Goal: Use online tool/utility: Utilize a website feature to perform a specific function

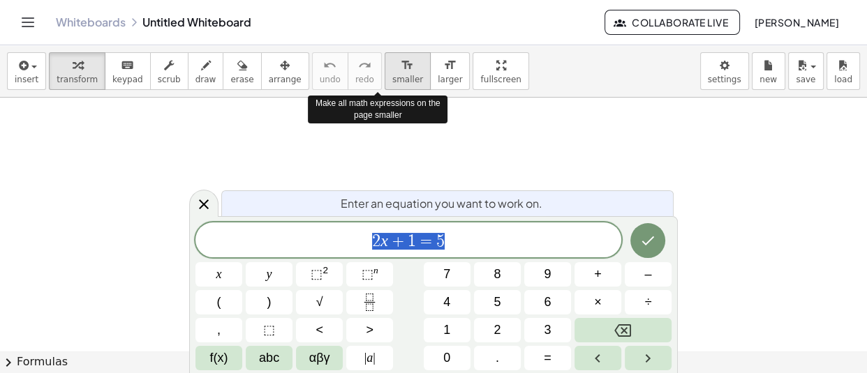
click at [392, 80] on span "smaller" at bounding box center [407, 80] width 31 height 10
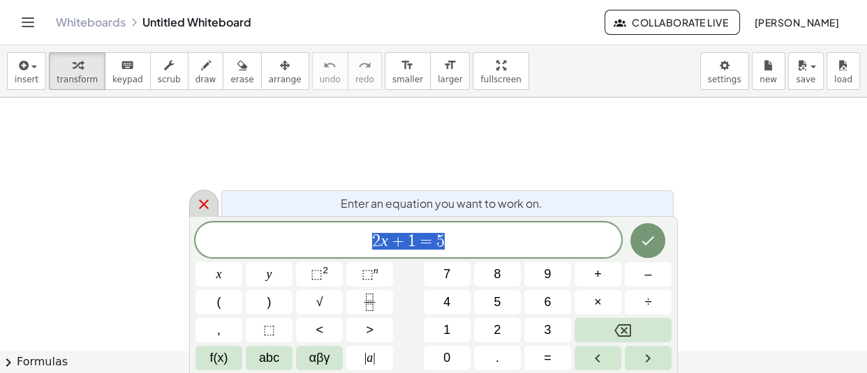
click at [194, 201] on div at bounding box center [203, 203] width 29 height 27
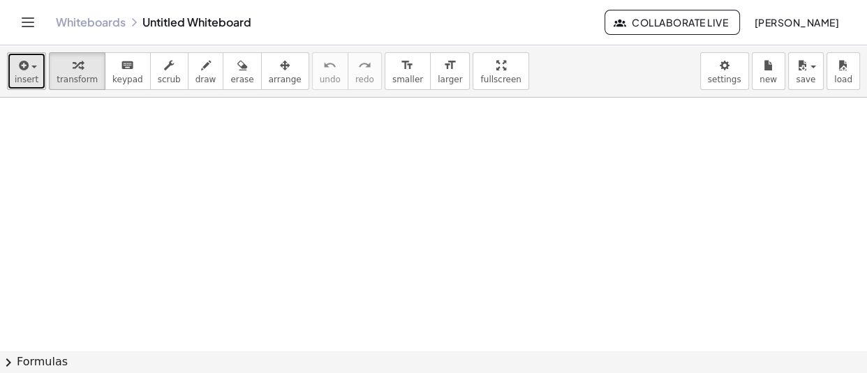
click at [30, 82] on span "insert" at bounding box center [27, 80] width 24 height 10
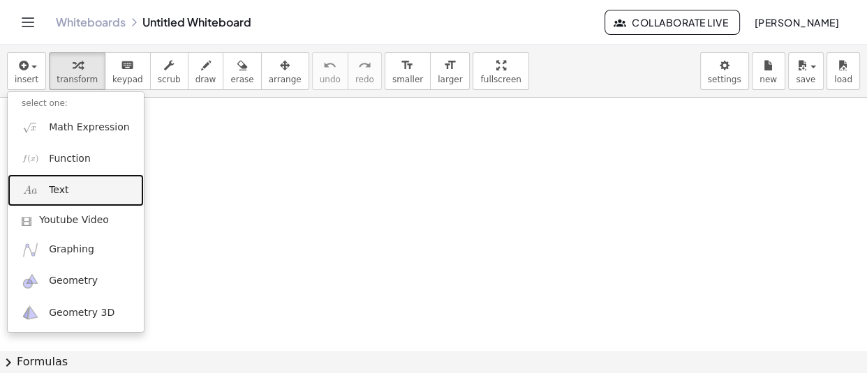
click at [76, 200] on link "Text" at bounding box center [76, 189] width 136 height 31
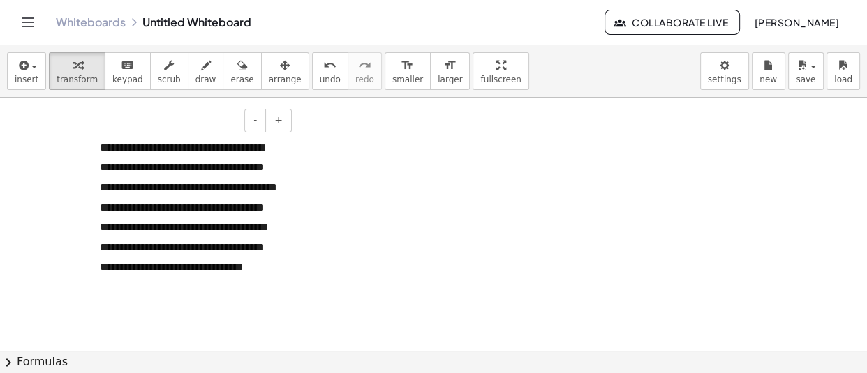
click at [221, 136] on div "**********" at bounding box center [190, 226] width 209 height 207
click at [221, 124] on div "- +" at bounding box center [186, 121] width 209 height 24
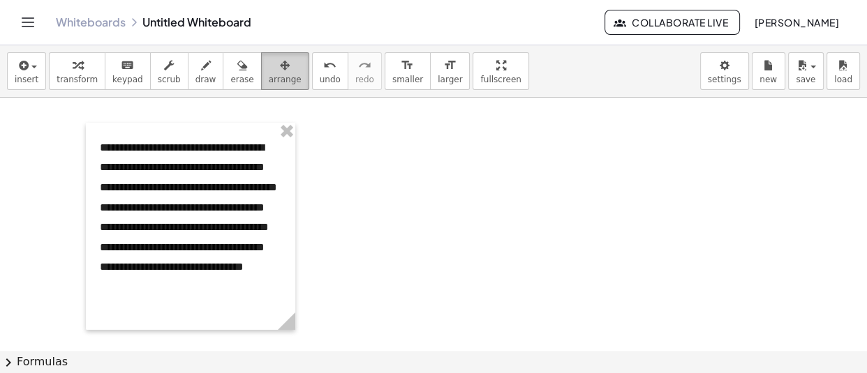
click at [280, 66] on icon "button" at bounding box center [285, 65] width 10 height 17
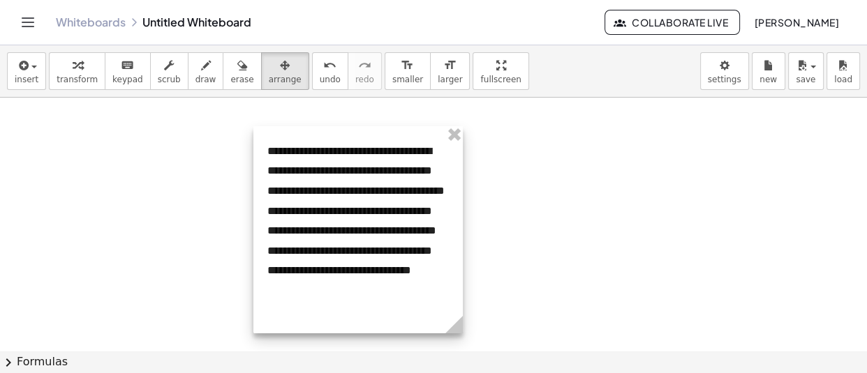
drag, startPoint x: 181, startPoint y: 137, endPoint x: 607, endPoint y: 144, distance: 425.8
click at [463, 145] on div at bounding box center [357, 229] width 209 height 207
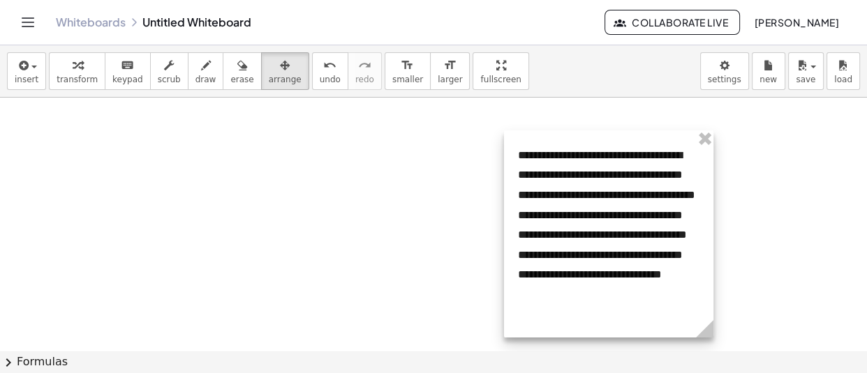
click at [646, 135] on div at bounding box center [608, 234] width 209 height 207
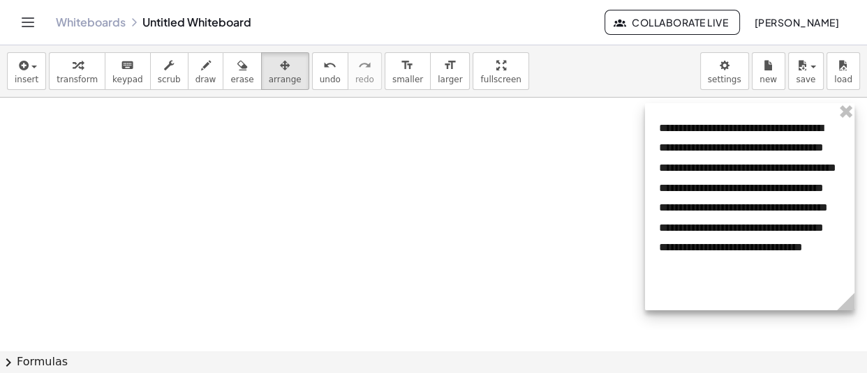
drag, startPoint x: 620, startPoint y: 140, endPoint x: 757, endPoint y: 115, distance: 138.4
click at [757, 115] on div at bounding box center [749, 206] width 209 height 207
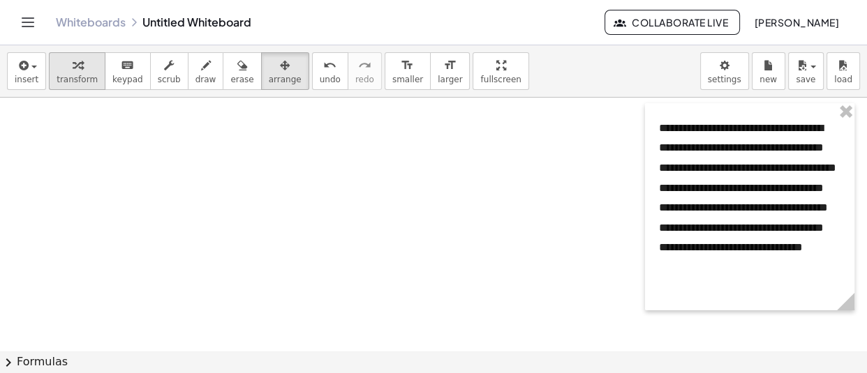
click at [73, 64] on icon "button" at bounding box center [78, 65] width 10 height 17
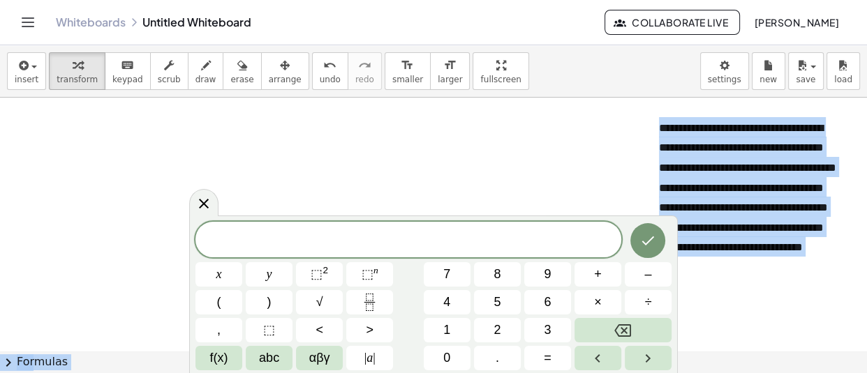
drag, startPoint x: 242, startPoint y: 218, endPoint x: 160, endPoint y: 222, distance: 82.4
click at [160, 222] on body "**********" at bounding box center [433, 186] width 867 height 373
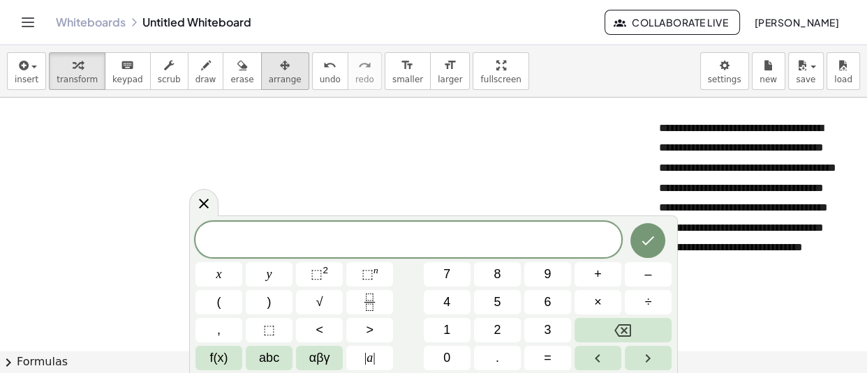
click at [269, 72] on div "button" at bounding box center [285, 65] width 33 height 17
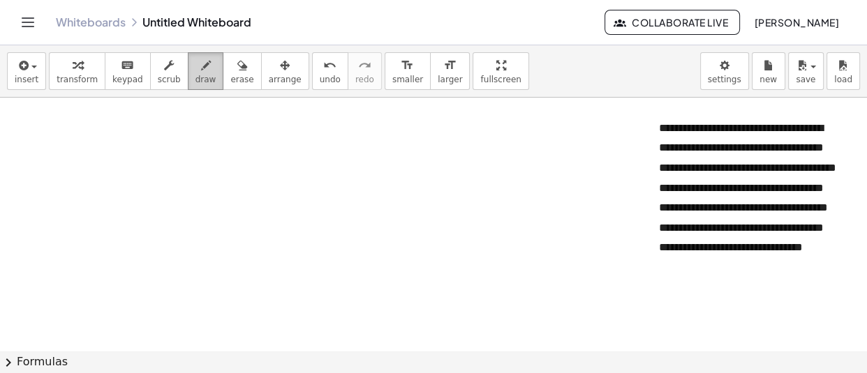
click at [188, 78] on button "draw" at bounding box center [206, 71] width 36 height 38
drag, startPoint x: 22, startPoint y: 123, endPoint x: 36, endPoint y: 135, distance: 18.8
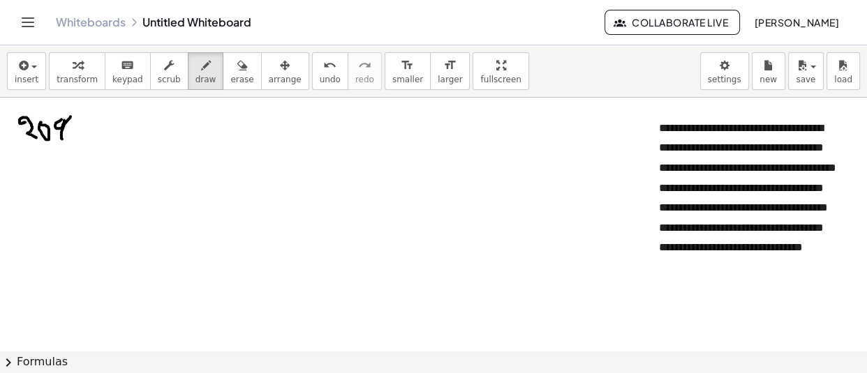
drag, startPoint x: 70, startPoint y: 118, endPoint x: 62, endPoint y: 139, distance: 22.3
drag, startPoint x: 99, startPoint y: 131, endPoint x: 124, endPoint y: 130, distance: 24.4
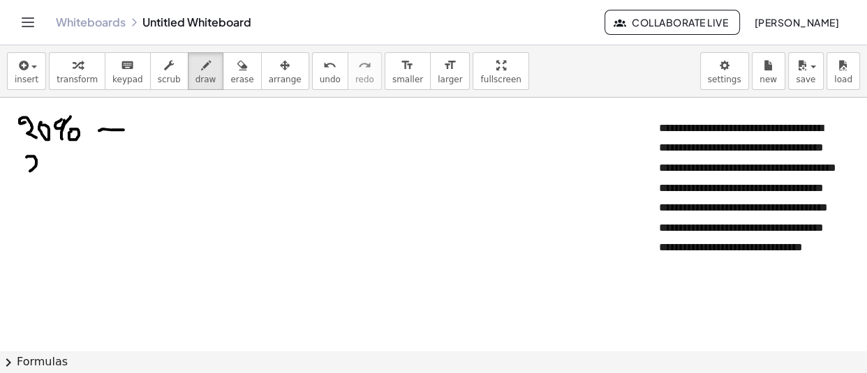
drag, startPoint x: 31, startPoint y: 156, endPoint x: 43, endPoint y: 171, distance: 19.3
drag, startPoint x: 43, startPoint y: 160, endPoint x: 44, endPoint y: 175, distance: 15.4
drag, startPoint x: 59, startPoint y: 162, endPoint x: 64, endPoint y: 155, distance: 8.1
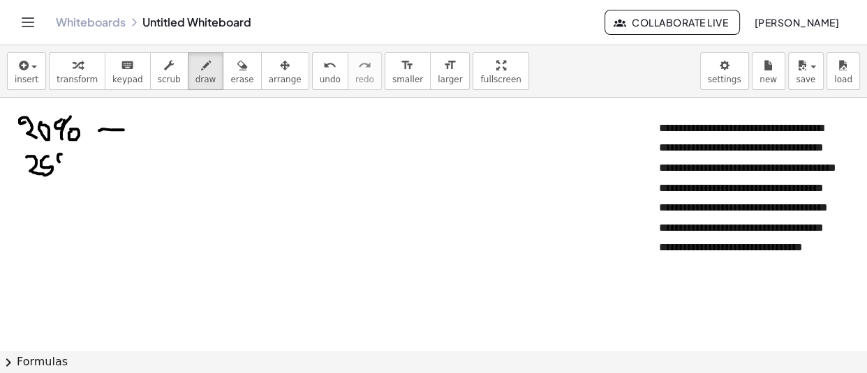
drag, startPoint x: 67, startPoint y: 160, endPoint x: 66, endPoint y: 172, distance: 12.6
drag, startPoint x: 73, startPoint y: 168, endPoint x: 73, endPoint y: 159, distance: 8.4
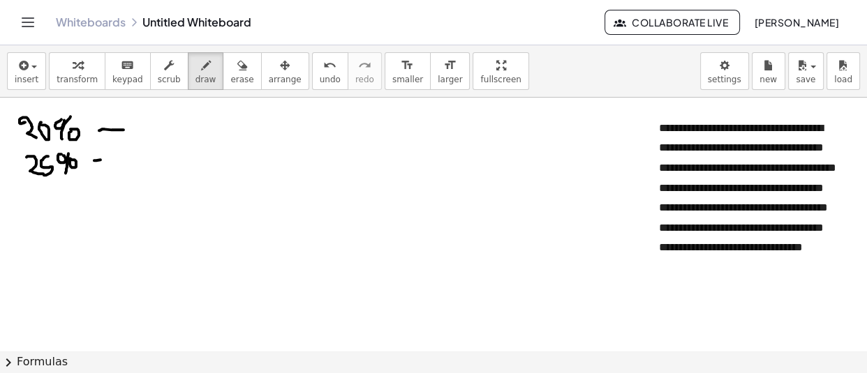
drag, startPoint x: 94, startPoint y: 161, endPoint x: 133, endPoint y: 161, distance: 39.1
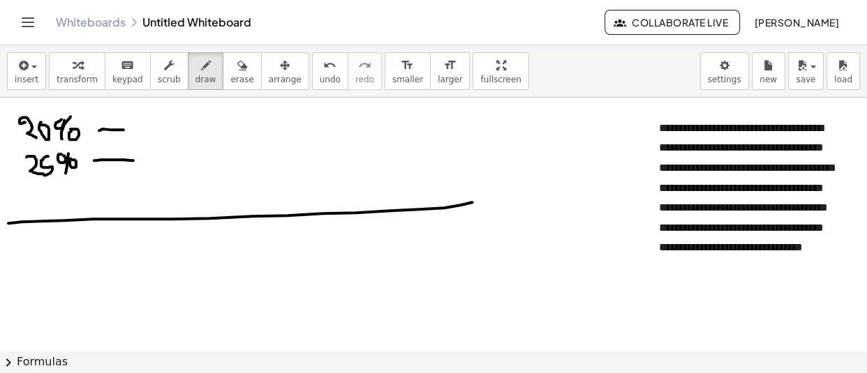
drag, startPoint x: 8, startPoint y: 223, endPoint x: 479, endPoint y: 201, distance: 471.6
drag, startPoint x: 102, startPoint y: 133, endPoint x: 111, endPoint y: 134, distance: 9.1
drag, startPoint x: 106, startPoint y: 135, endPoint x: 121, endPoint y: 135, distance: 15.4
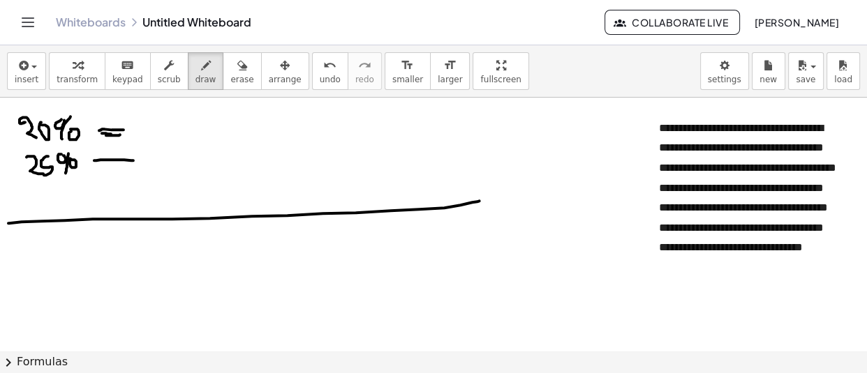
drag, startPoint x: 139, startPoint y: 137, endPoint x: 144, endPoint y: 125, distance: 13.1
drag, startPoint x: 174, startPoint y: 116, endPoint x: 174, endPoint y: 133, distance: 16.8
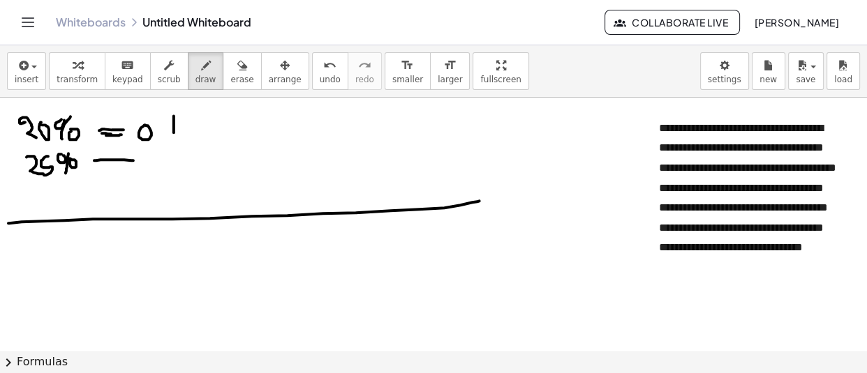
drag, startPoint x: 193, startPoint y: 125, endPoint x: 219, endPoint y: 133, distance: 26.9
drag, startPoint x: 177, startPoint y: 148, endPoint x: 176, endPoint y: 163, distance: 14.7
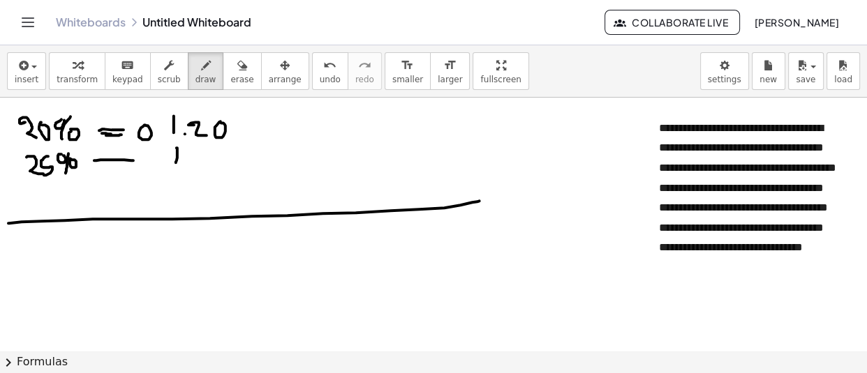
drag, startPoint x: 192, startPoint y: 153, endPoint x: 202, endPoint y: 163, distance: 14.8
drag, startPoint x: 212, startPoint y: 157, endPoint x: 209, endPoint y: 165, distance: 8.4
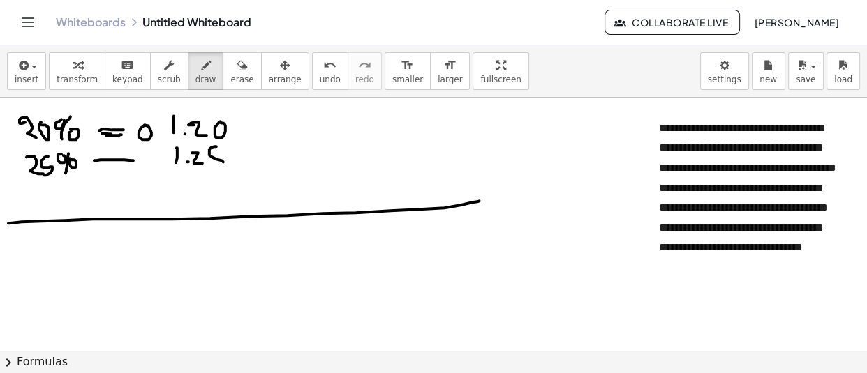
drag, startPoint x: 169, startPoint y: 129, endPoint x: 164, endPoint y: 119, distance: 10.9
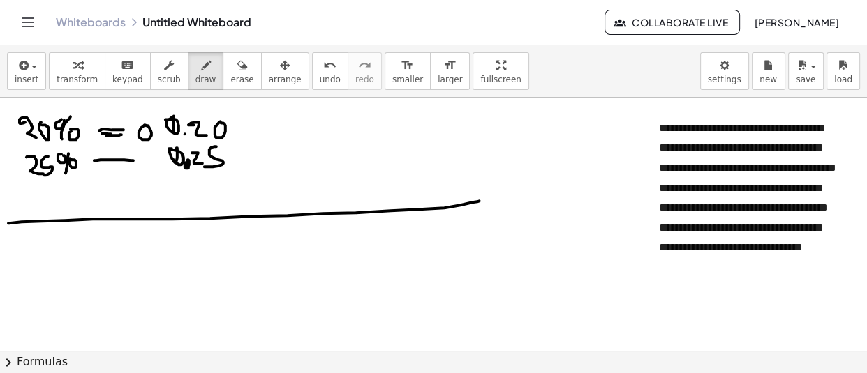
drag, startPoint x: 70, startPoint y: 195, endPoint x: 136, endPoint y: 185, distance: 66.3
drag, startPoint x: 107, startPoint y: 151, endPoint x: 159, endPoint y: 144, distance: 52.1
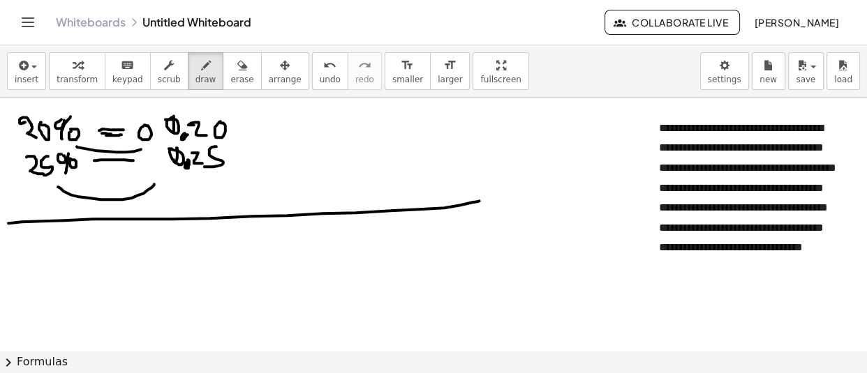
drag, startPoint x: 52, startPoint y: 263, endPoint x: 67, endPoint y: 266, distance: 14.9
drag, startPoint x: 72, startPoint y: 266, endPoint x: 69, endPoint y: 274, distance: 8.2
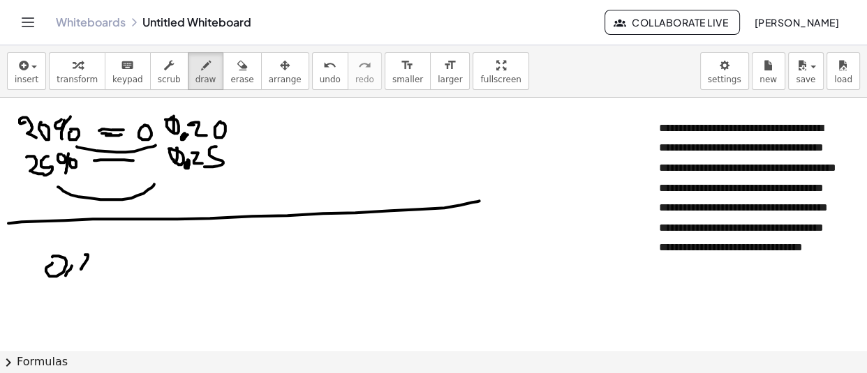
drag, startPoint x: 88, startPoint y: 257, endPoint x: 98, endPoint y: 254, distance: 10.2
drag, startPoint x: 97, startPoint y: 267, endPoint x: 107, endPoint y: 252, distance: 17.6
drag, startPoint x: 112, startPoint y: 248, endPoint x: 110, endPoint y: 262, distance: 14.2
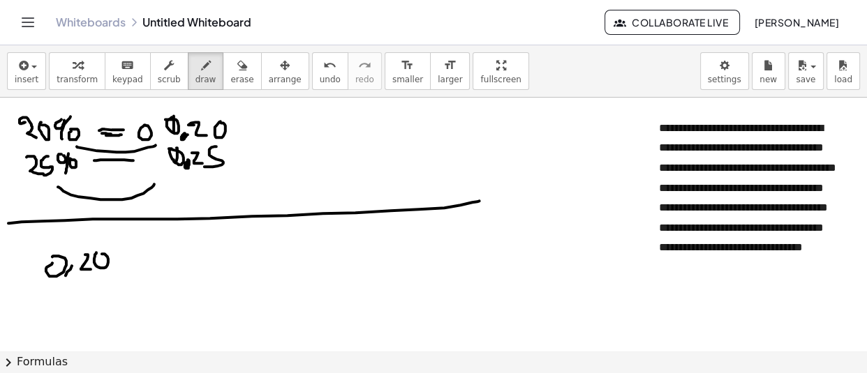
drag, startPoint x: 145, startPoint y: 258, endPoint x: 137, endPoint y: 269, distance: 13.4
drag, startPoint x: 142, startPoint y: 258, endPoint x: 147, endPoint y: 267, distance: 10.3
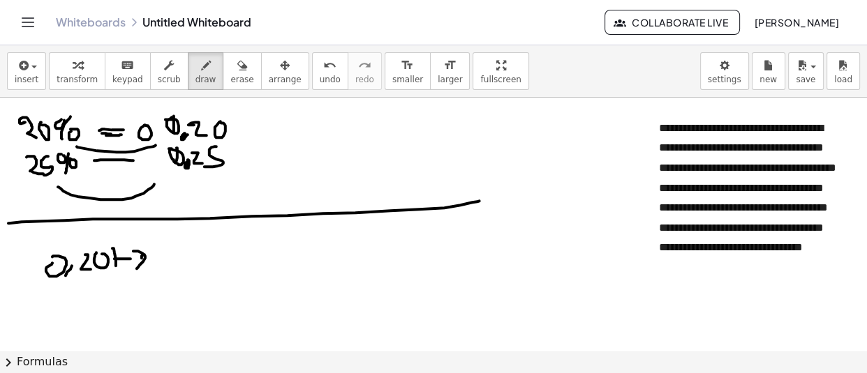
drag, startPoint x: 112, startPoint y: 262, endPoint x: 126, endPoint y: 261, distance: 14.7
drag, startPoint x: 174, startPoint y: 264, endPoint x: 191, endPoint y: 264, distance: 17.4
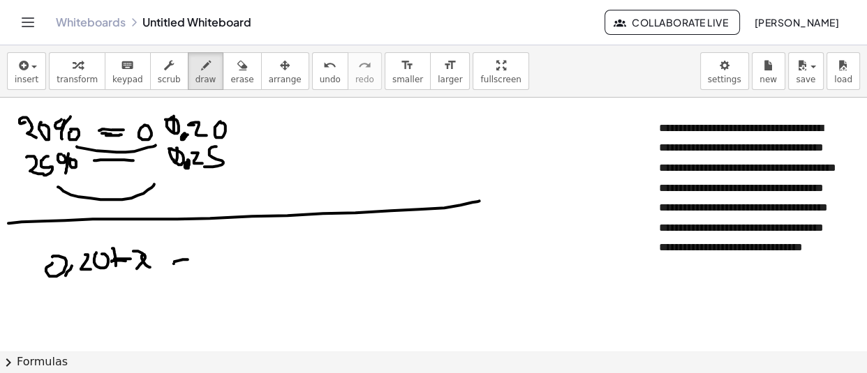
drag, startPoint x: 215, startPoint y: 241, endPoint x: 235, endPoint y: 257, distance: 24.9
drag, startPoint x: 243, startPoint y: 251, endPoint x: 231, endPoint y: 255, distance: 12.4
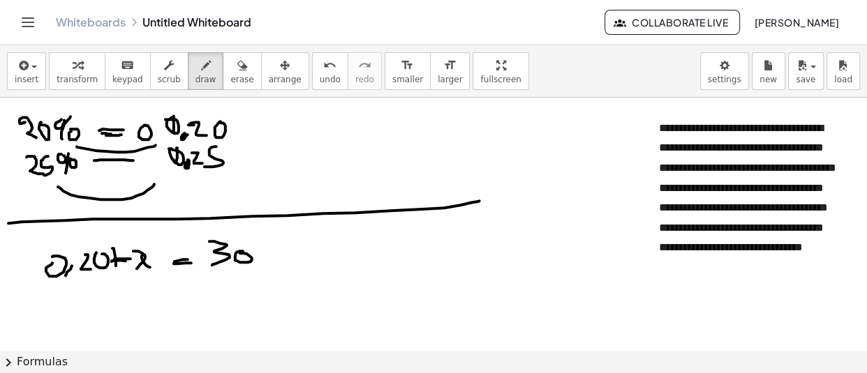
drag, startPoint x: 203, startPoint y: 274, endPoint x: 272, endPoint y: 267, distance: 69.4
drag, startPoint x: 232, startPoint y: 279, endPoint x: 251, endPoint y: 286, distance: 20.1
drag, startPoint x: 248, startPoint y: 281, endPoint x: 258, endPoint y: 277, distance: 10.4
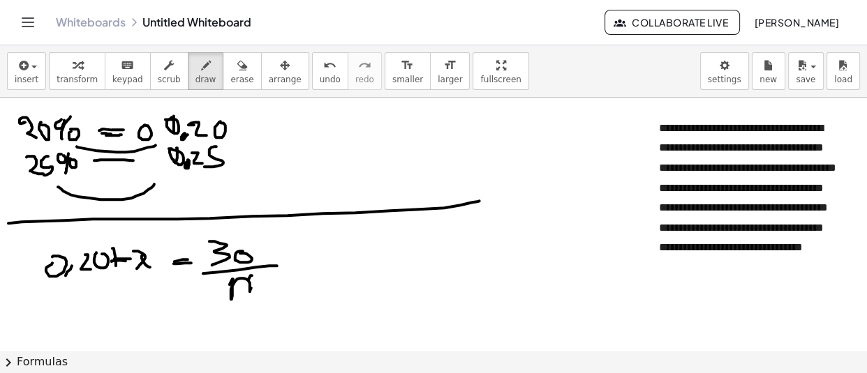
drag, startPoint x: 212, startPoint y: 288, endPoint x: 236, endPoint y: 311, distance: 33.1
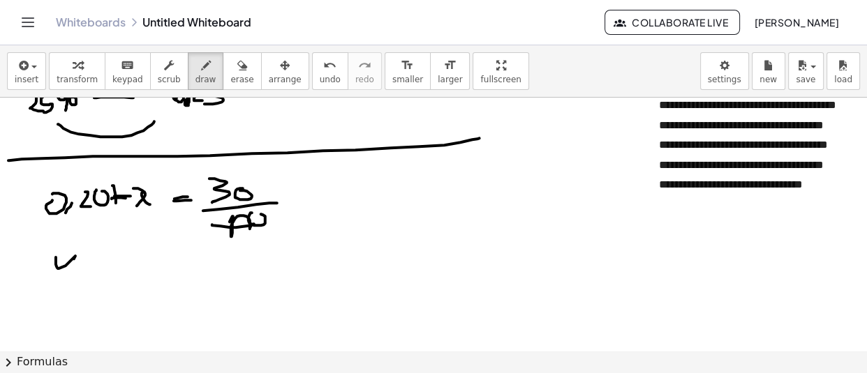
drag, startPoint x: 56, startPoint y: 258, endPoint x: 88, endPoint y: 262, distance: 32.4
click at [68, 273] on div at bounding box center [433, 334] width 867 height 599
drag, startPoint x: 87, startPoint y: 273, endPoint x: 99, endPoint y: 259, distance: 18.3
click at [100, 261] on div at bounding box center [433, 334] width 867 height 599
drag, startPoint x: 117, startPoint y: 257, endPoint x: 119, endPoint y: 278, distance: 21.0
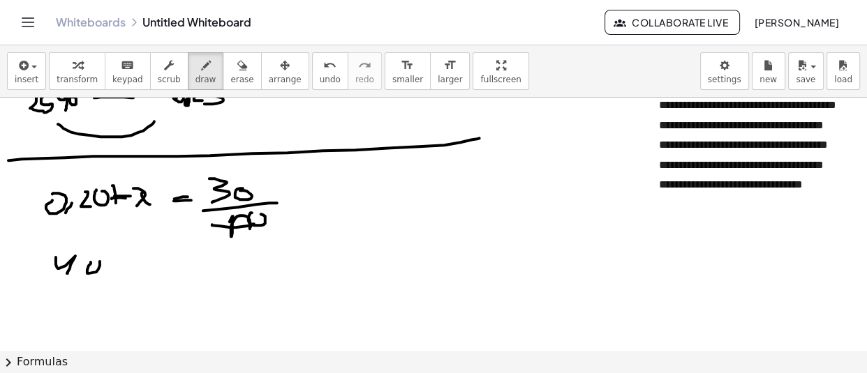
click at [119, 278] on div at bounding box center [433, 334] width 867 height 599
drag, startPoint x: 113, startPoint y: 265, endPoint x: 138, endPoint y: 262, distance: 25.3
click at [138, 262] on div at bounding box center [433, 334] width 867 height 599
drag, startPoint x: 140, startPoint y: 262, endPoint x: 162, endPoint y: 258, distance: 22.0
click at [160, 271] on div at bounding box center [433, 334] width 867 height 599
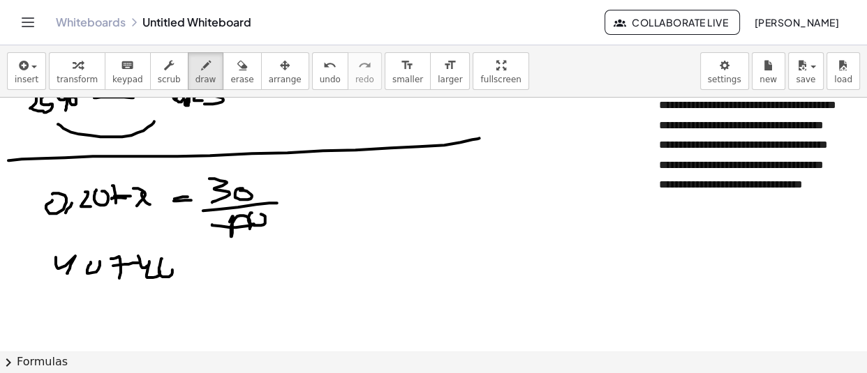
click at [164, 262] on div at bounding box center [433, 334] width 867 height 599
drag, startPoint x: 191, startPoint y: 269, endPoint x: 205, endPoint y: 269, distance: 14.7
click at [214, 267] on div at bounding box center [433, 334] width 867 height 599
drag, startPoint x: 211, startPoint y: 272, endPoint x: 220, endPoint y: 264, distance: 11.8
click at [216, 272] on div at bounding box center [433, 334] width 867 height 599
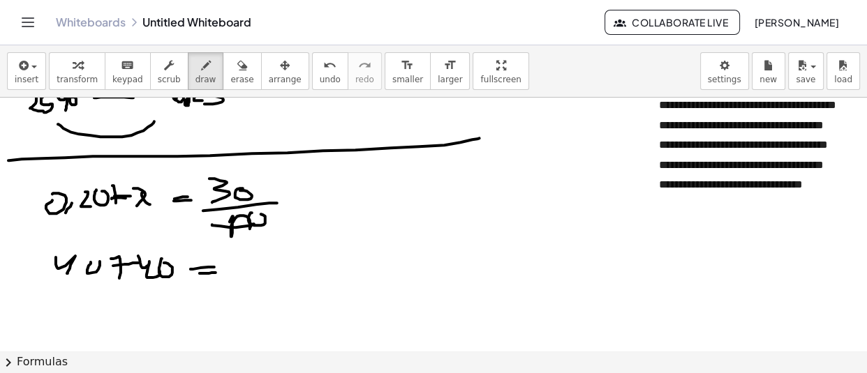
click at [245, 271] on div at bounding box center [433, 334] width 867 height 599
drag, startPoint x: 244, startPoint y: 265, endPoint x: 237, endPoint y: 270, distance: 8.5
click at [244, 272] on div at bounding box center [433, 334] width 867 height 599
drag, startPoint x: 228, startPoint y: 263, endPoint x: 244, endPoint y: 277, distance: 21.3
click at [242, 278] on div at bounding box center [433, 334] width 867 height 599
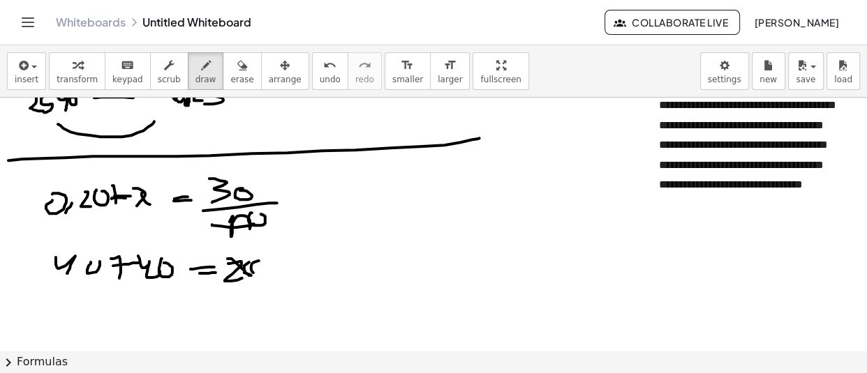
click at [258, 266] on div at bounding box center [433, 334] width 867 height 599
drag, startPoint x: 277, startPoint y: 259, endPoint x: 276, endPoint y: 270, distance: 11.2
click at [268, 272] on div at bounding box center [433, 334] width 867 height 599
drag, startPoint x: 290, startPoint y: 265, endPoint x: 305, endPoint y: 266, distance: 15.4
click at [304, 270] on div at bounding box center [433, 334] width 867 height 599
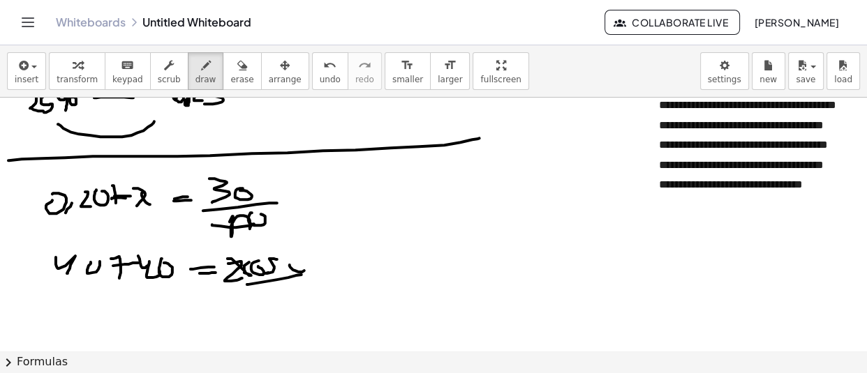
drag, startPoint x: 248, startPoint y: 284, endPoint x: 303, endPoint y: 274, distance: 56.0
click at [304, 274] on div at bounding box center [433, 334] width 867 height 599
drag
click at [268, 299] on div at bounding box center [433, 334] width 867 height 599
click at [272, 286] on div at bounding box center [433, 334] width 867 height 599
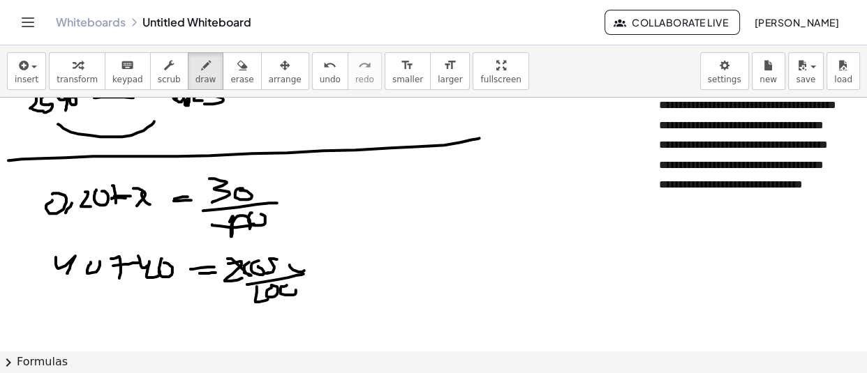
click at [293, 285] on div at bounding box center [433, 334] width 867 height 599
click at [156, 297] on div at bounding box center [433, 334] width 867 height 599
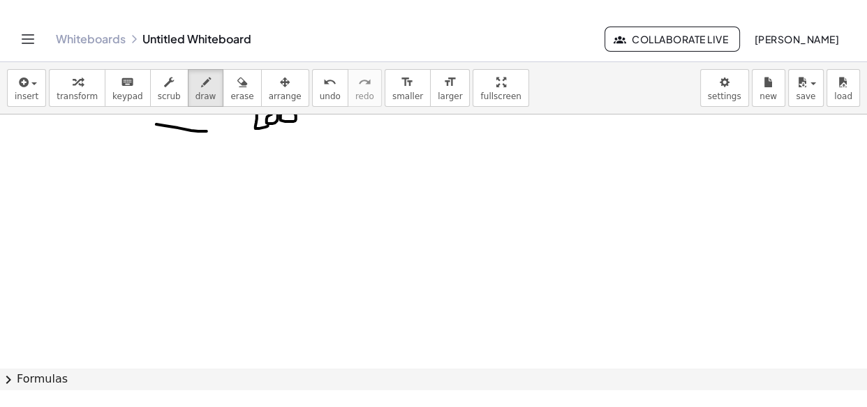
scroll to position [126, 0]
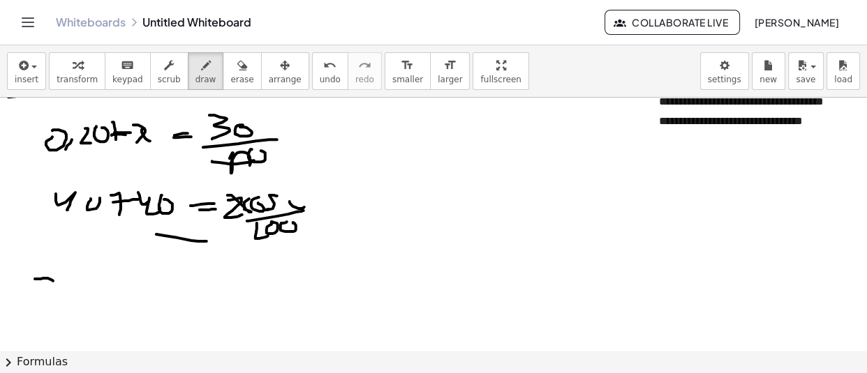
click at [58, 300] on div at bounding box center [433, 270] width 867 height 599
click at [79, 285] on div at bounding box center [433, 270] width 867 height 599
click at [72, 297] on div at bounding box center [433, 270] width 867 height 599
click at [120, 278] on div at bounding box center [433, 270] width 867 height 599
click at [181, 290] on div at bounding box center [433, 270] width 867 height 599
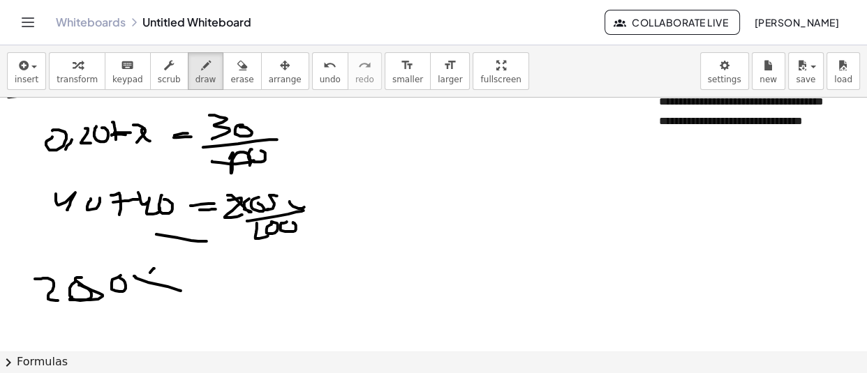
click at [146, 286] on div at bounding box center [433, 270] width 867 height 599
click at [209, 290] on div at bounding box center [433, 270] width 867 height 599
click at [225, 272] on div at bounding box center [433, 270] width 867 height 599
click at [225, 288] on div at bounding box center [433, 270] width 867 height 599
click at [260, 271] on div at bounding box center [433, 270] width 867 height 599
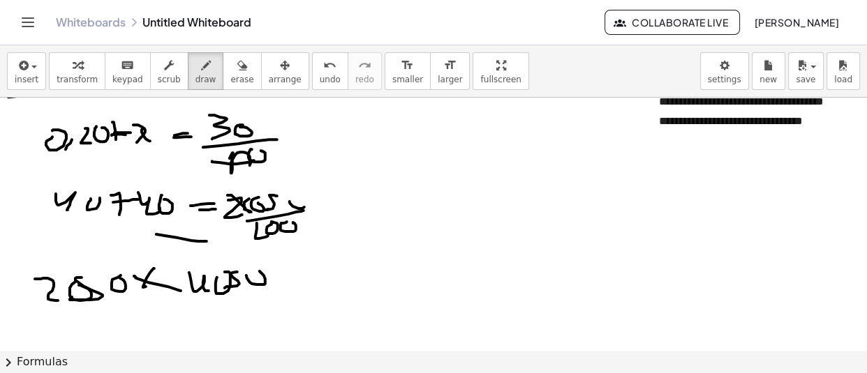
click at [306, 280] on div at bounding box center [433, 270] width 867 height 599
click at [288, 284] on div at bounding box center [433, 270] width 867 height 599
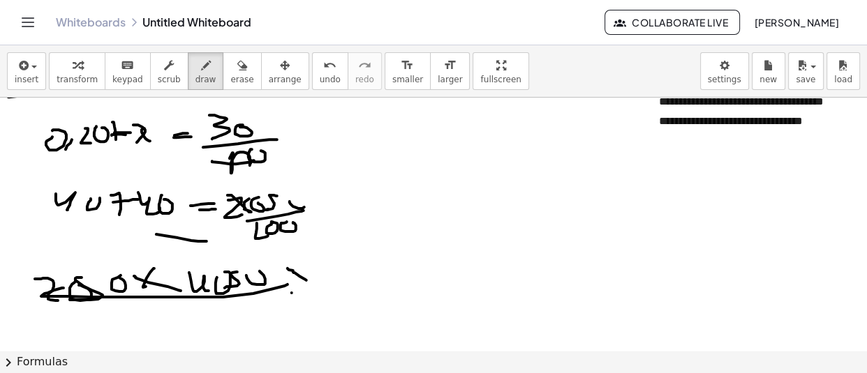
click at [292, 292] on div at bounding box center [433, 270] width 867 height 599
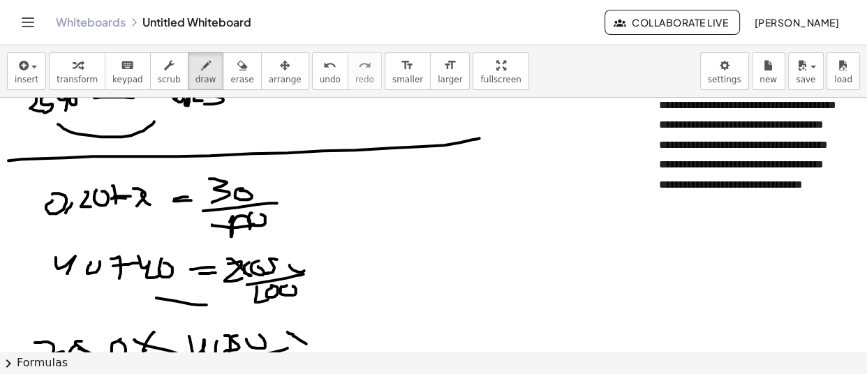
scroll to position [0, 0]
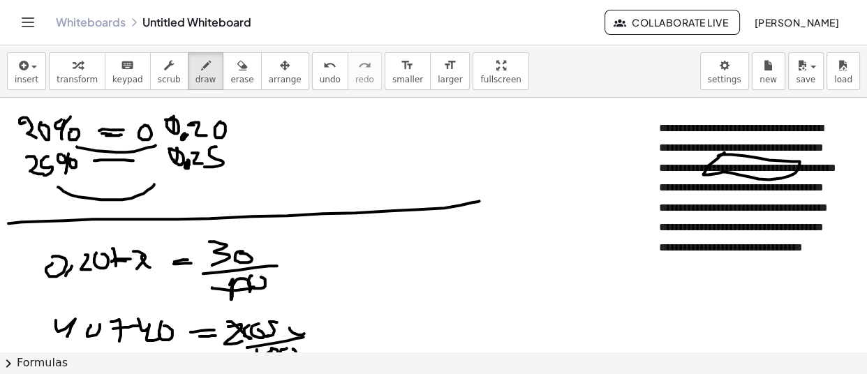
drag, startPoint x: 782, startPoint y: 203, endPoint x: 795, endPoint y: 225, distance: 25.4
drag, startPoint x: 453, startPoint y: 124, endPoint x: 453, endPoint y: 150, distance: 26.5
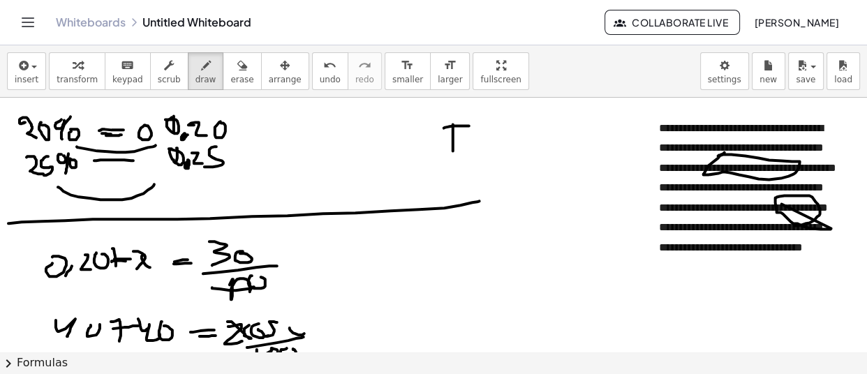
drag, startPoint x: 469, startPoint y: 125, endPoint x: 475, endPoint y: 130, distance: 8.0
drag, startPoint x: 496, startPoint y: 126, endPoint x: 497, endPoint y: 149, distance: 22.3
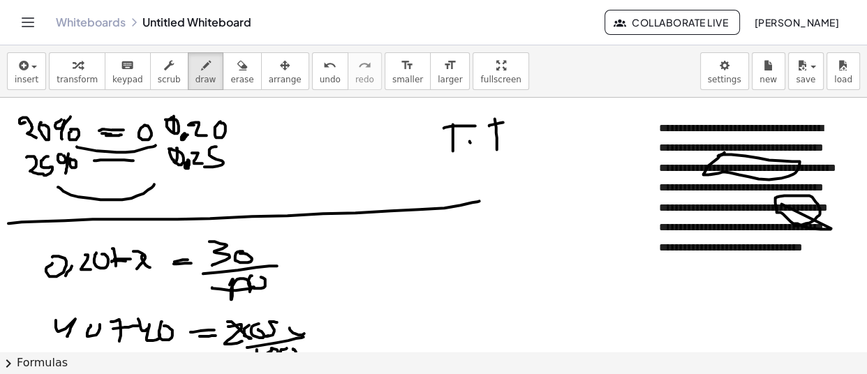
drag, startPoint x: 489, startPoint y: 125, endPoint x: 507, endPoint y: 121, distance: 18.6
drag, startPoint x: 459, startPoint y: 166, endPoint x: 465, endPoint y: 174, distance: 10.5
drag, startPoint x: 475, startPoint y: 172, endPoint x: 471, endPoint y: 184, distance: 13.2
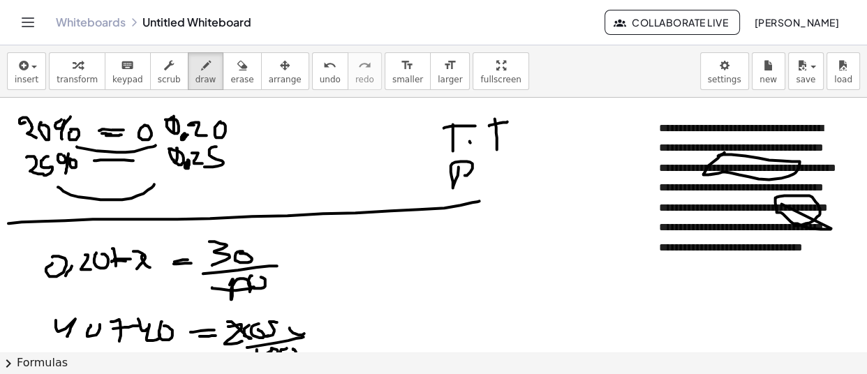
drag, startPoint x: 512, startPoint y: 168, endPoint x: 526, endPoint y: 174, distance: 15.0
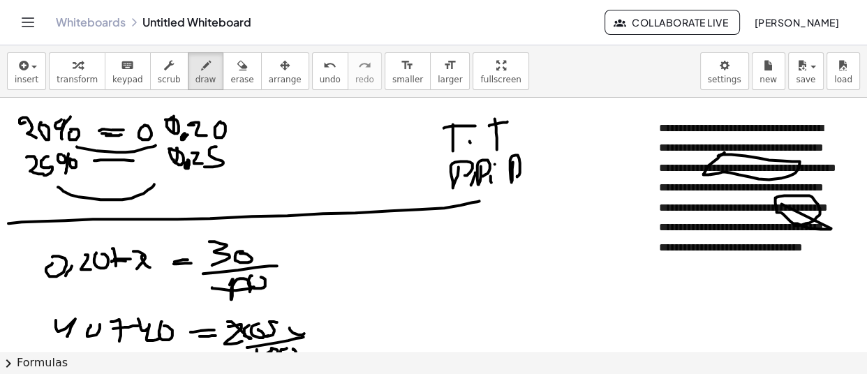
drag, startPoint x: 556, startPoint y: 153, endPoint x: 537, endPoint y: 167, distance: 23.5
